Goal: Transaction & Acquisition: Purchase product/service

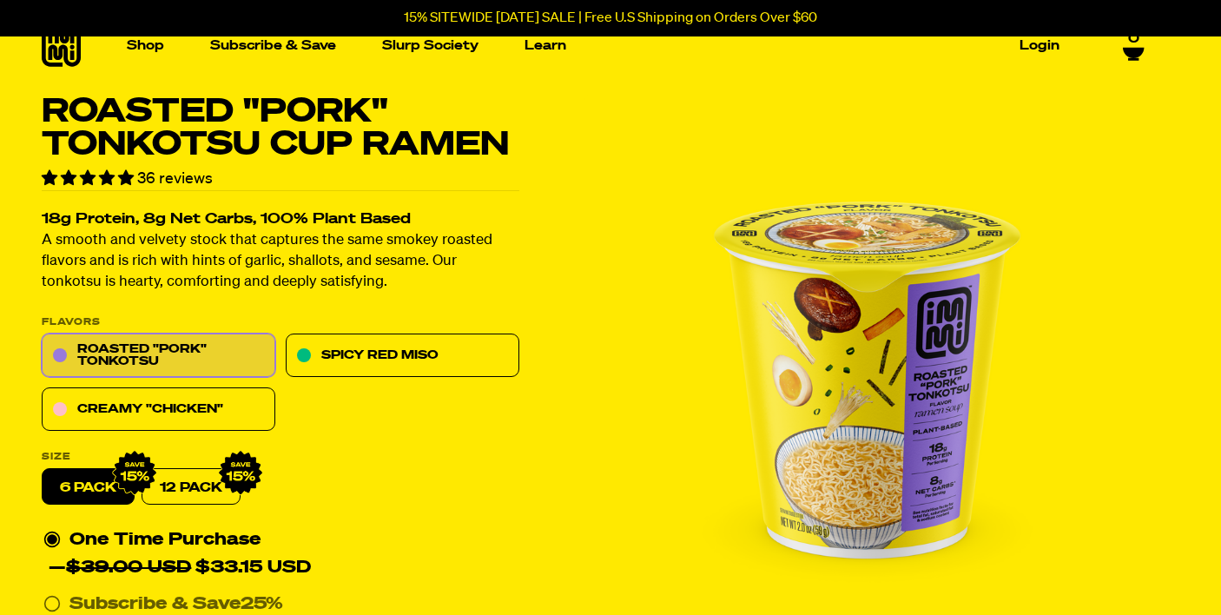
scroll to position [68, 0]
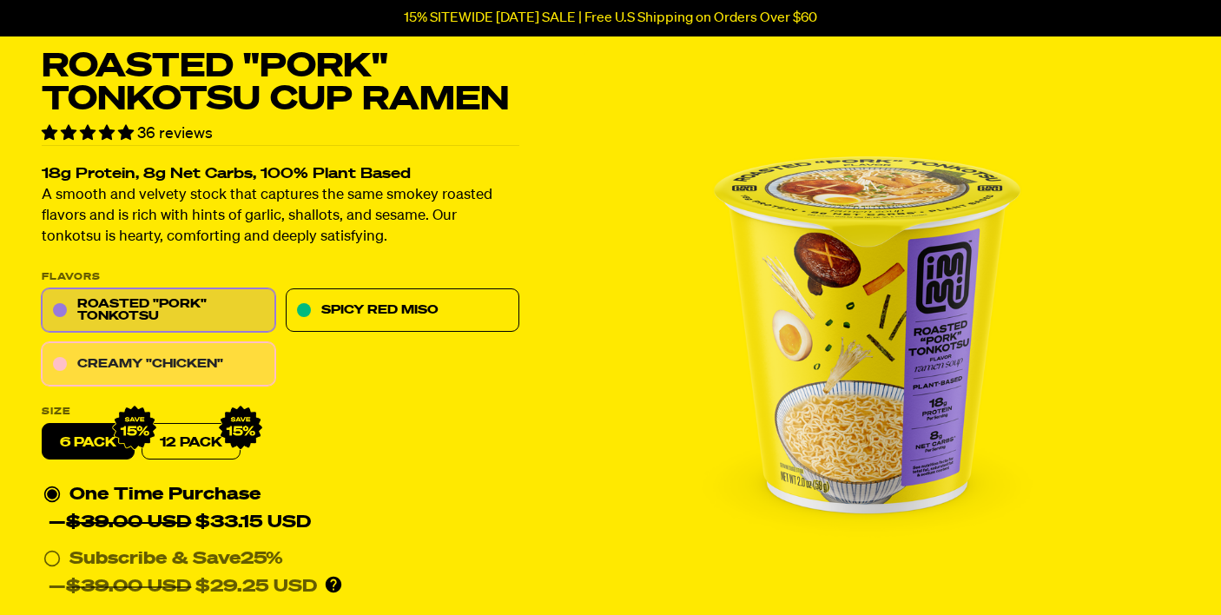
click at [198, 356] on link "Creamy "Chicken"" at bounding box center [159, 364] width 234 height 43
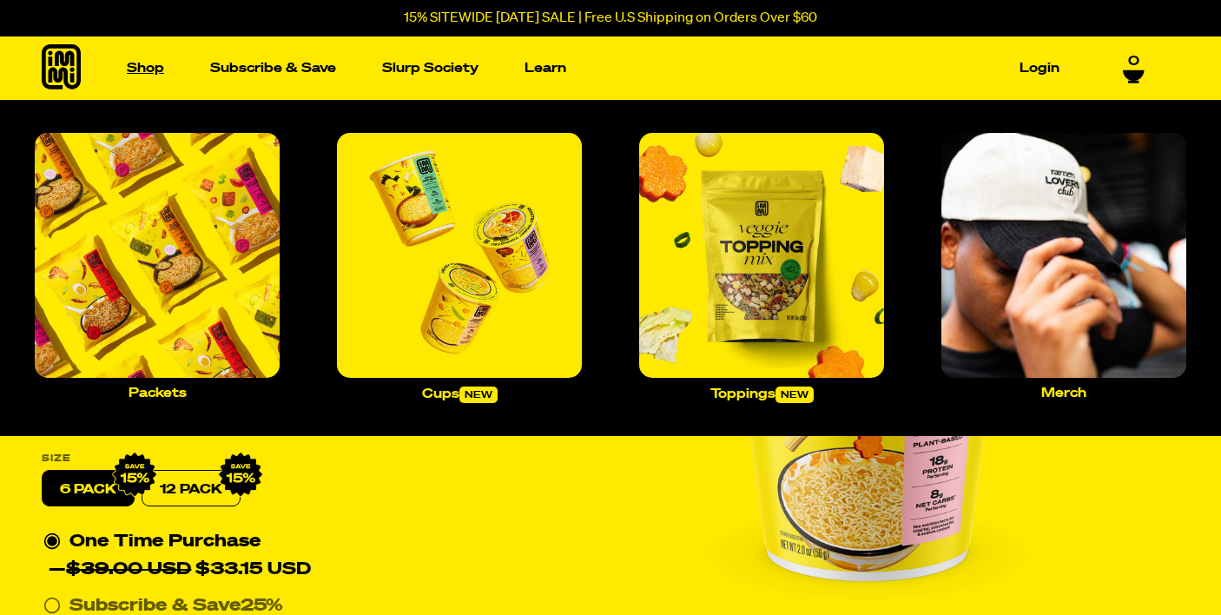
click at [158, 73] on link "Shop" at bounding box center [145, 68] width 51 height 27
click at [439, 225] on img "Main navigation" at bounding box center [459, 255] width 245 height 245
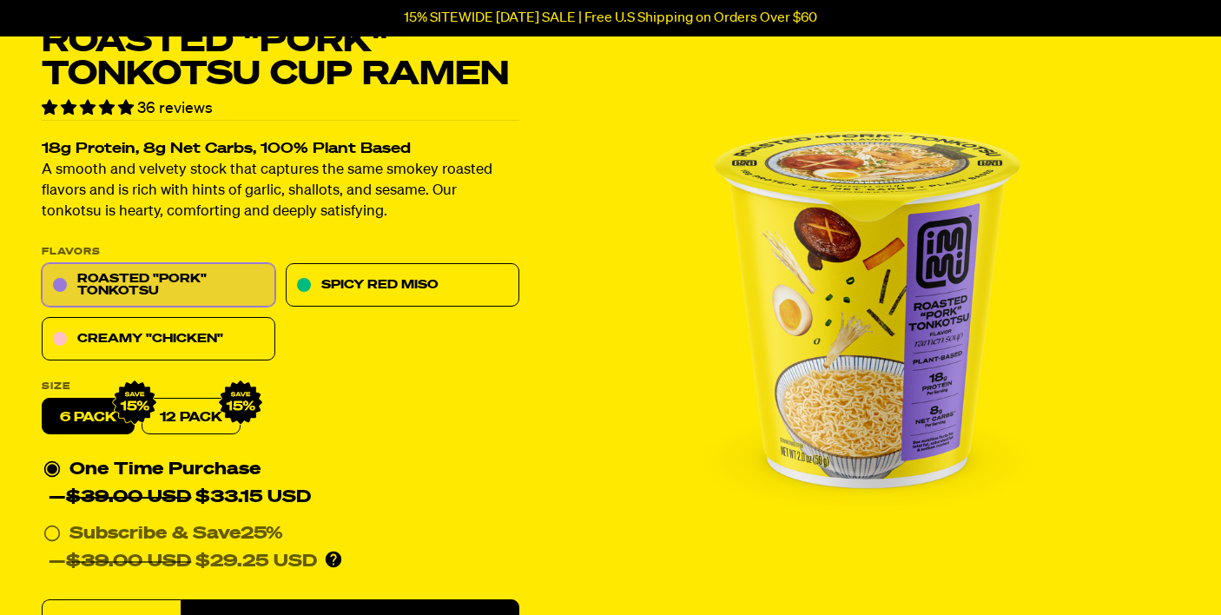
scroll to position [103, 0]
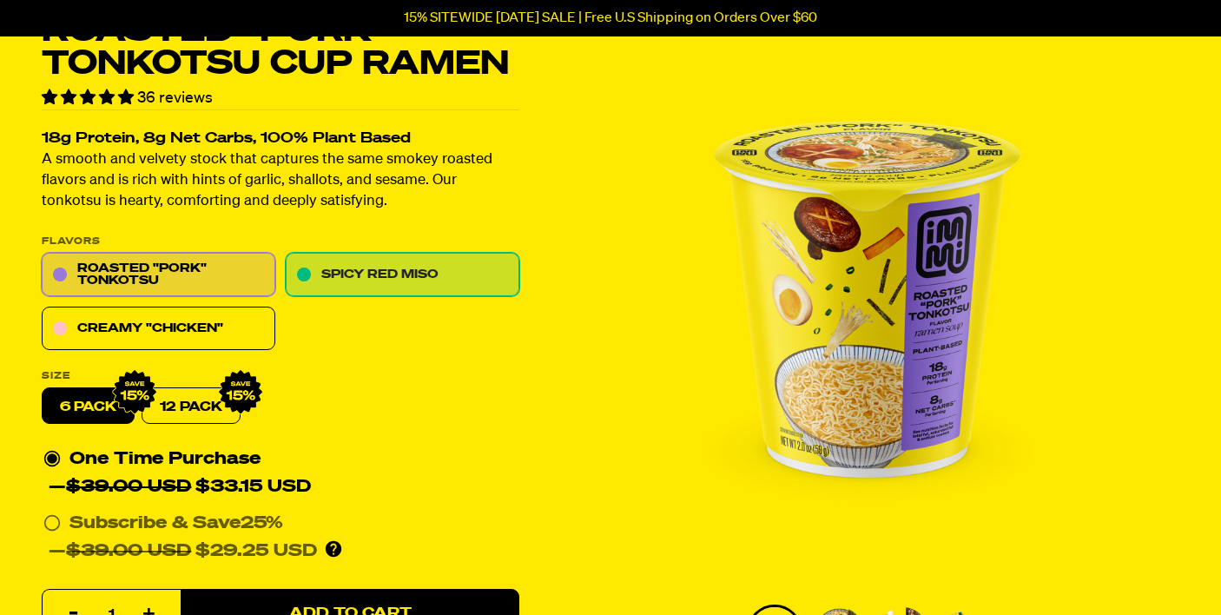
click at [364, 282] on link "Spicy Red Miso" at bounding box center [403, 275] width 234 height 43
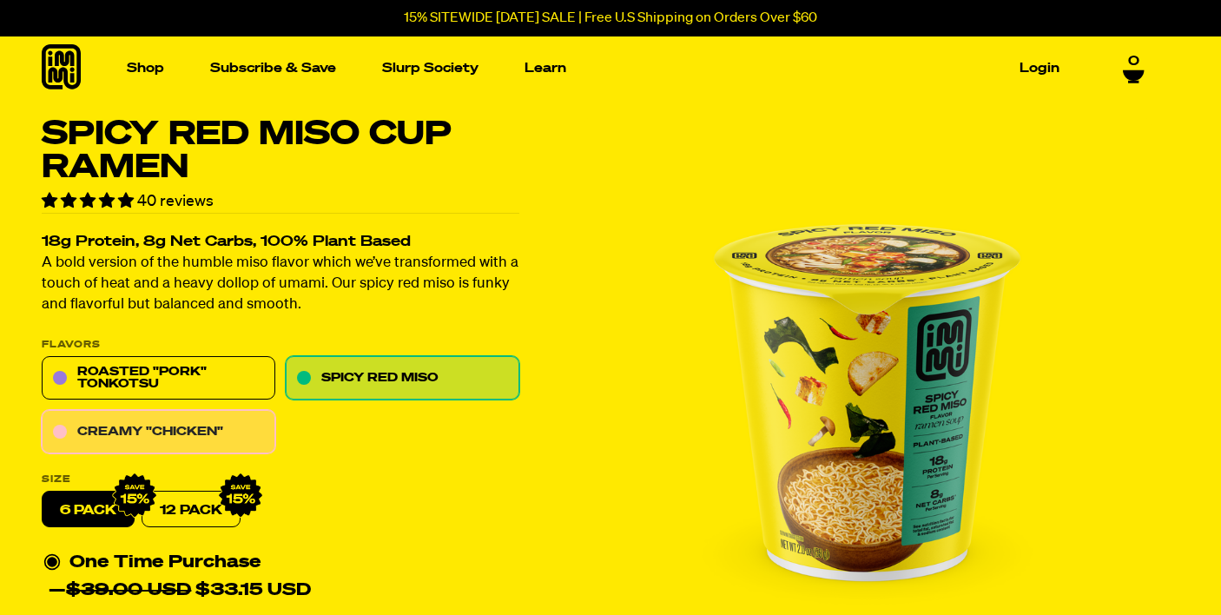
click at [188, 435] on link "Creamy "Chicken"" at bounding box center [159, 432] width 234 height 43
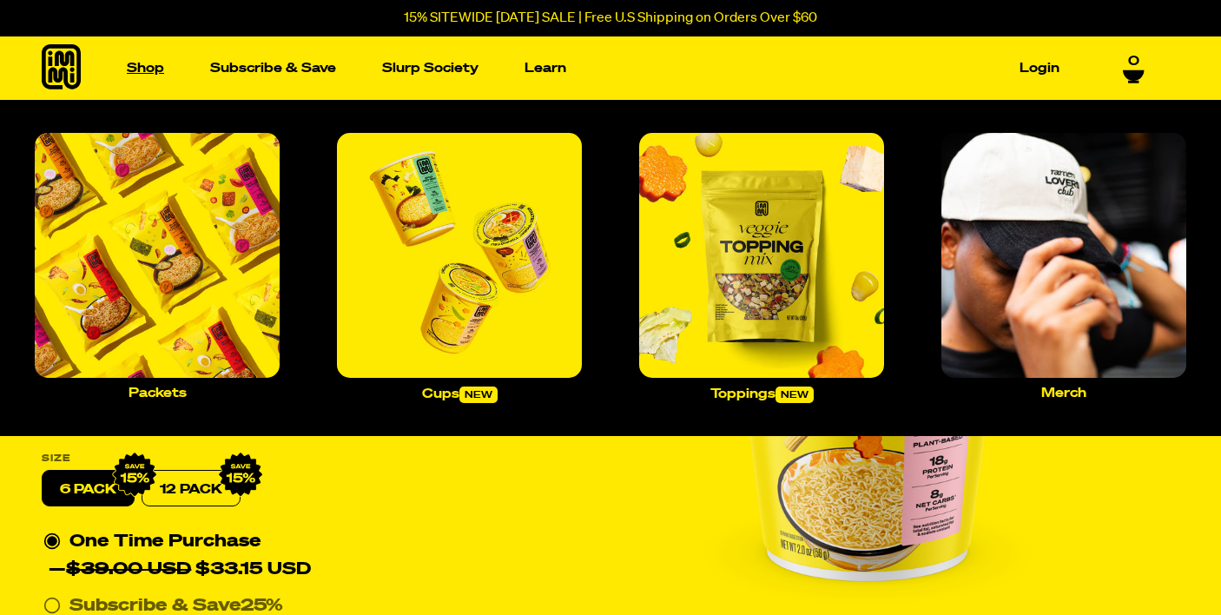
click at [155, 64] on link "Shop" at bounding box center [145, 68] width 51 height 27
click at [163, 183] on img "Main navigation" at bounding box center [157, 255] width 245 height 245
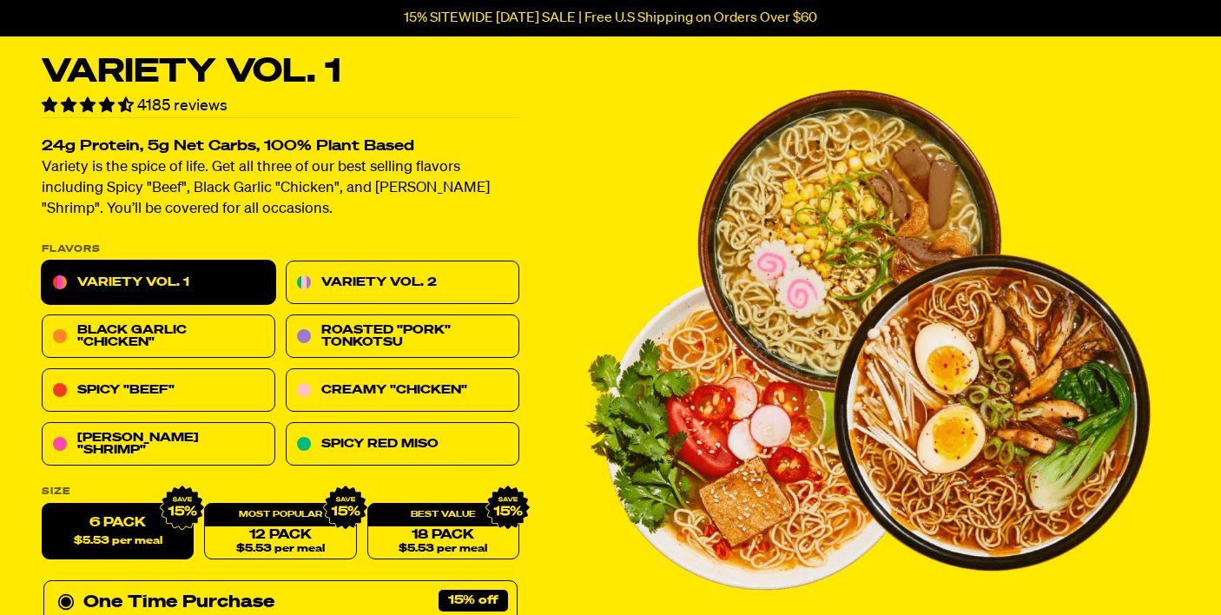
scroll to position [58, 0]
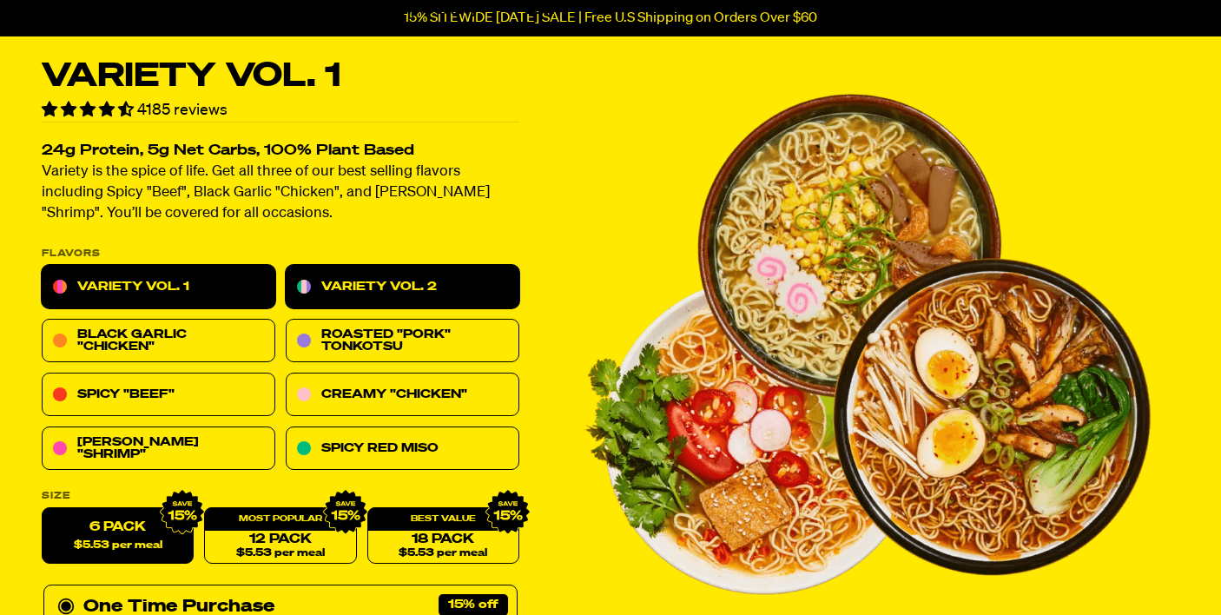
click at [336, 284] on link "Variety Vol. 2" at bounding box center [403, 287] width 234 height 43
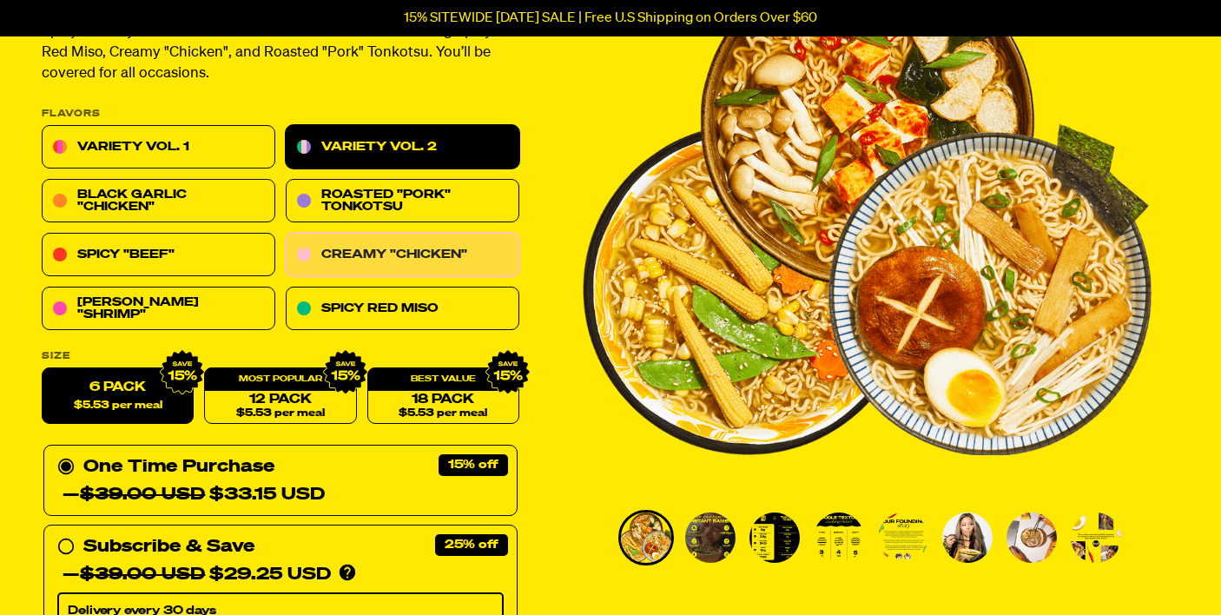
scroll to position [201, 0]
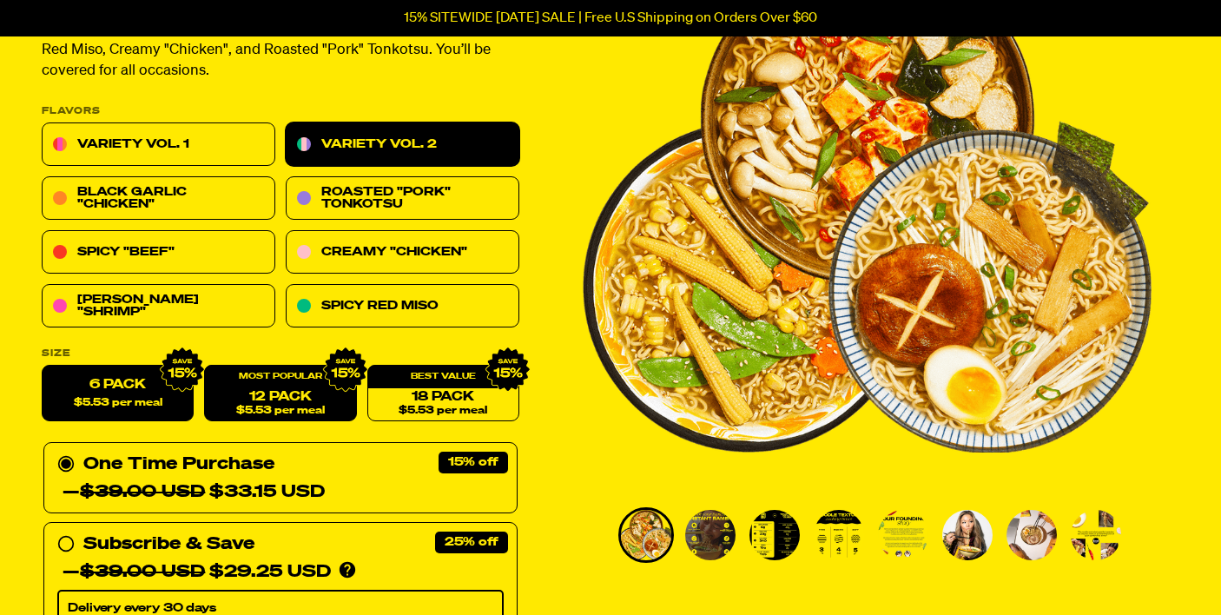
click at [274, 402] on link "12 Pack $5.53 per meal" at bounding box center [280, 394] width 152 height 56
radio input "false"
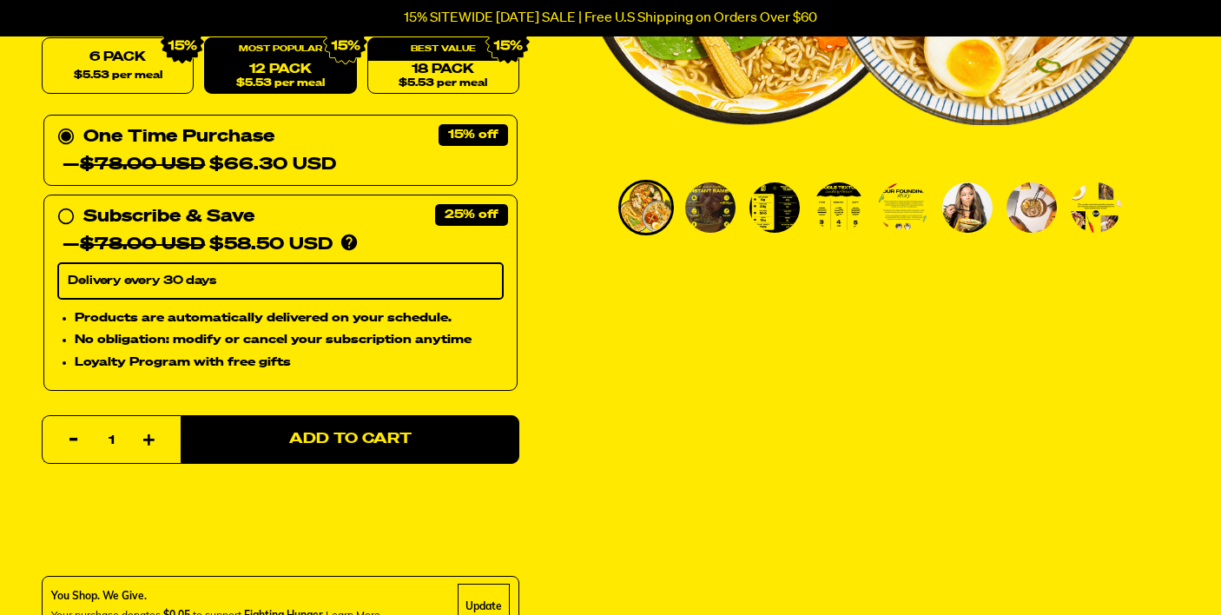
scroll to position [529, 0]
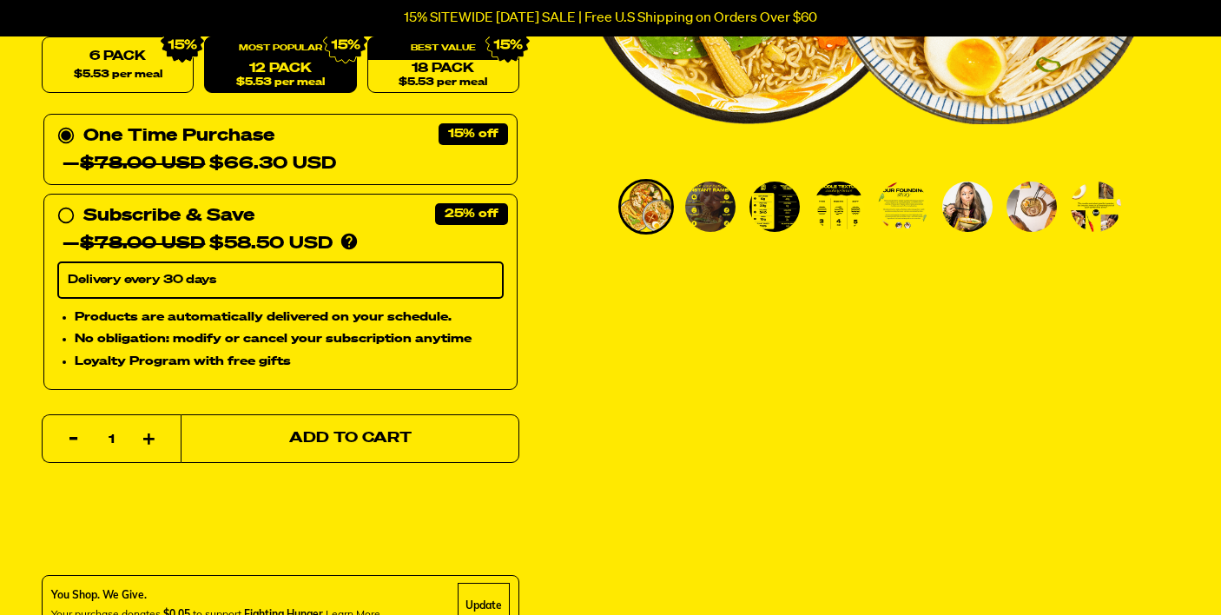
click at [275, 441] on button "Add to Cart" at bounding box center [350, 438] width 339 height 49
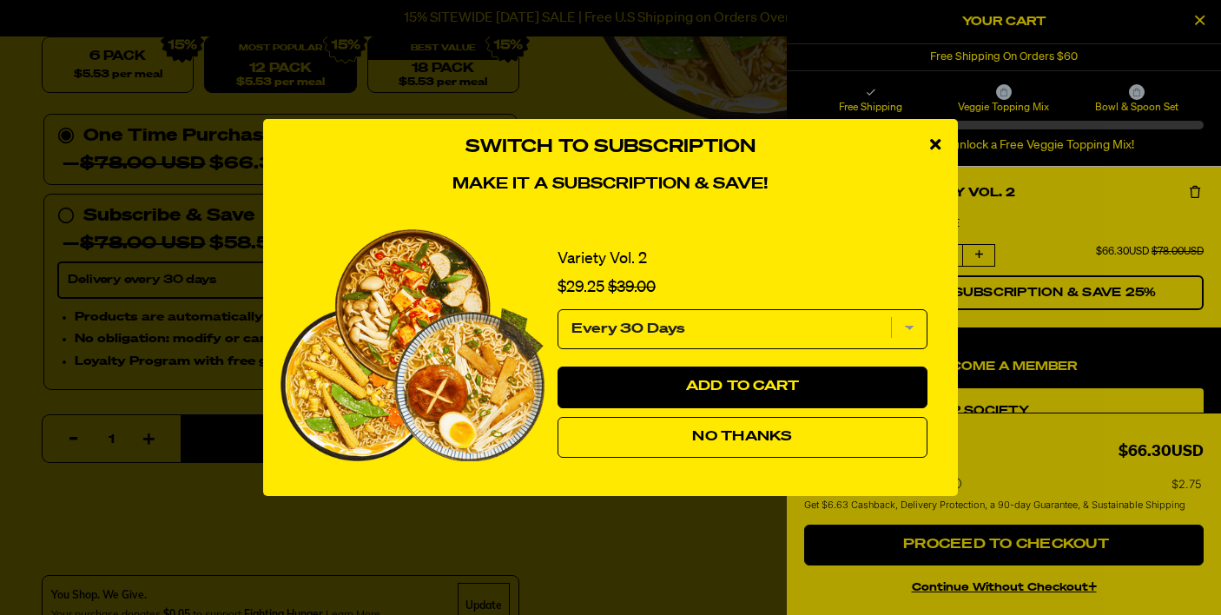
click at [808, 440] on button "No Thanks" at bounding box center [742, 438] width 370 height 42
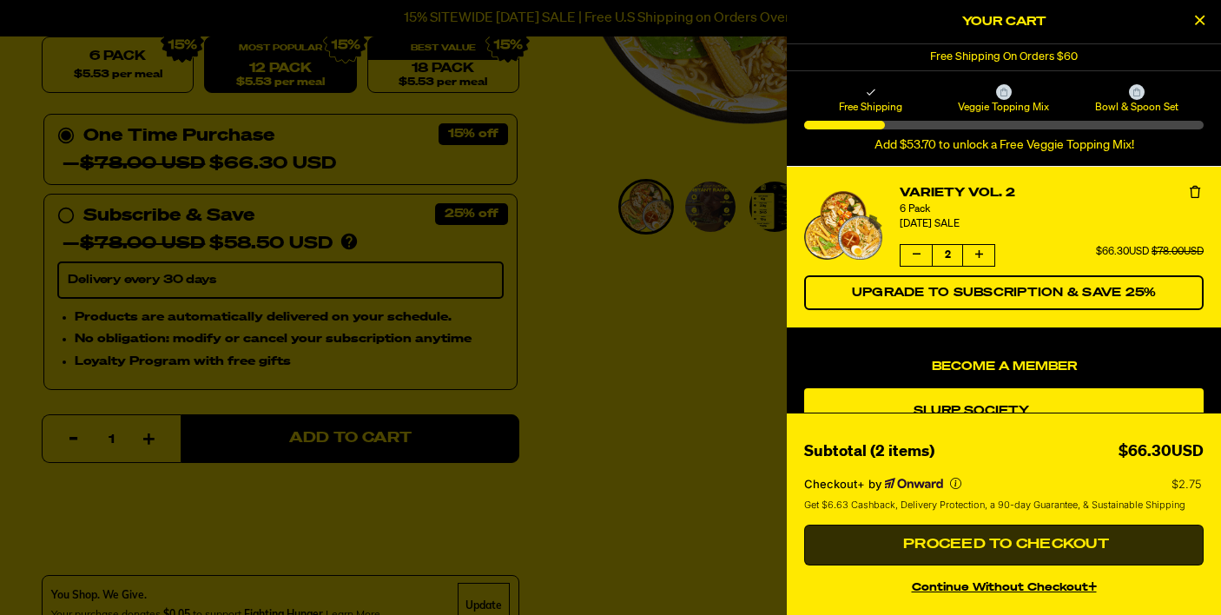
click at [915, 544] on span "Proceed to Checkout" at bounding box center [1004, 545] width 210 height 14
